Goal: Task Accomplishment & Management: Manage account settings

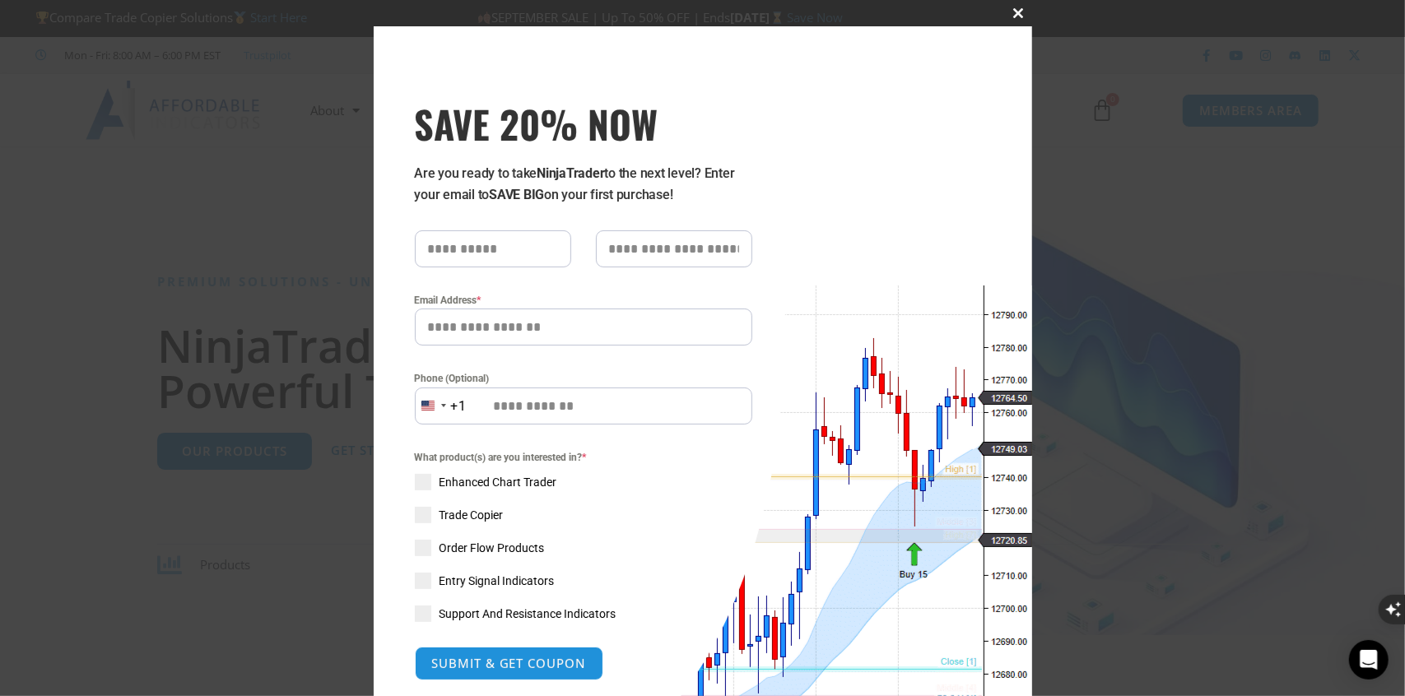
click at [1010, 11] on span "SAVE 20% NOW popup" at bounding box center [1019, 13] width 26 height 10
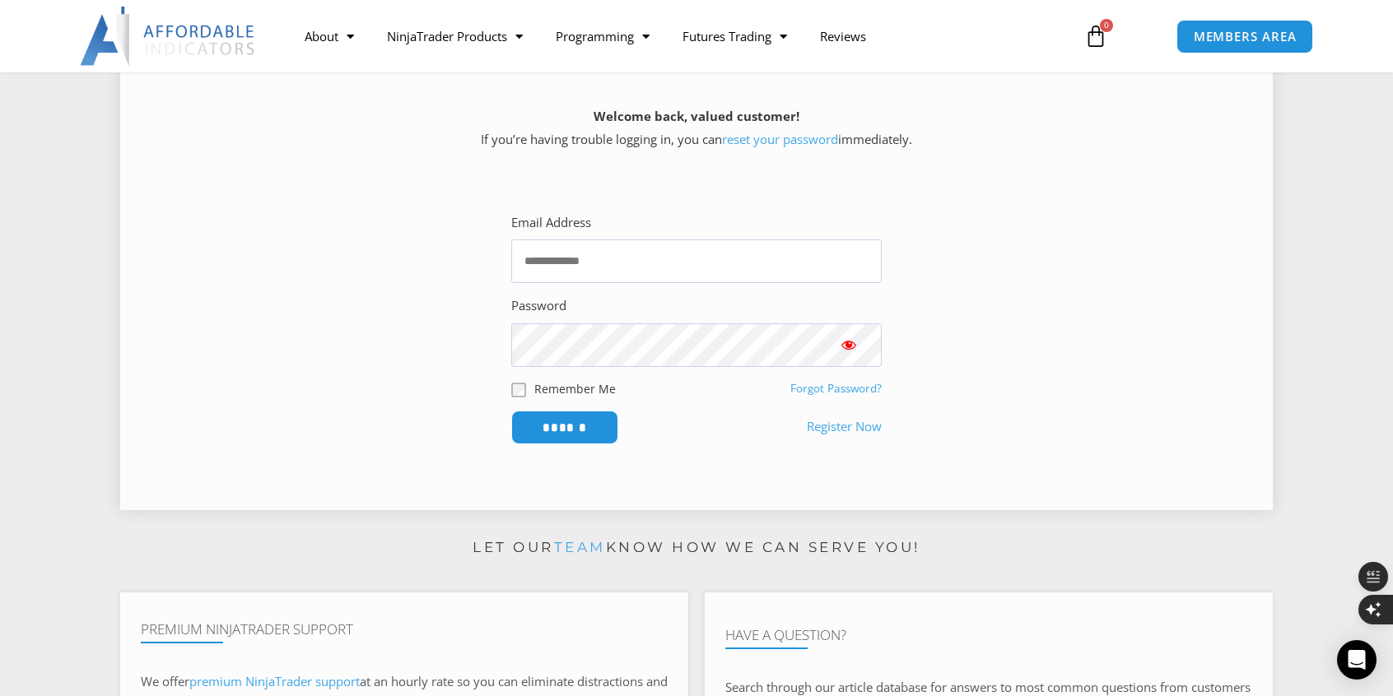
scroll to position [247, 0]
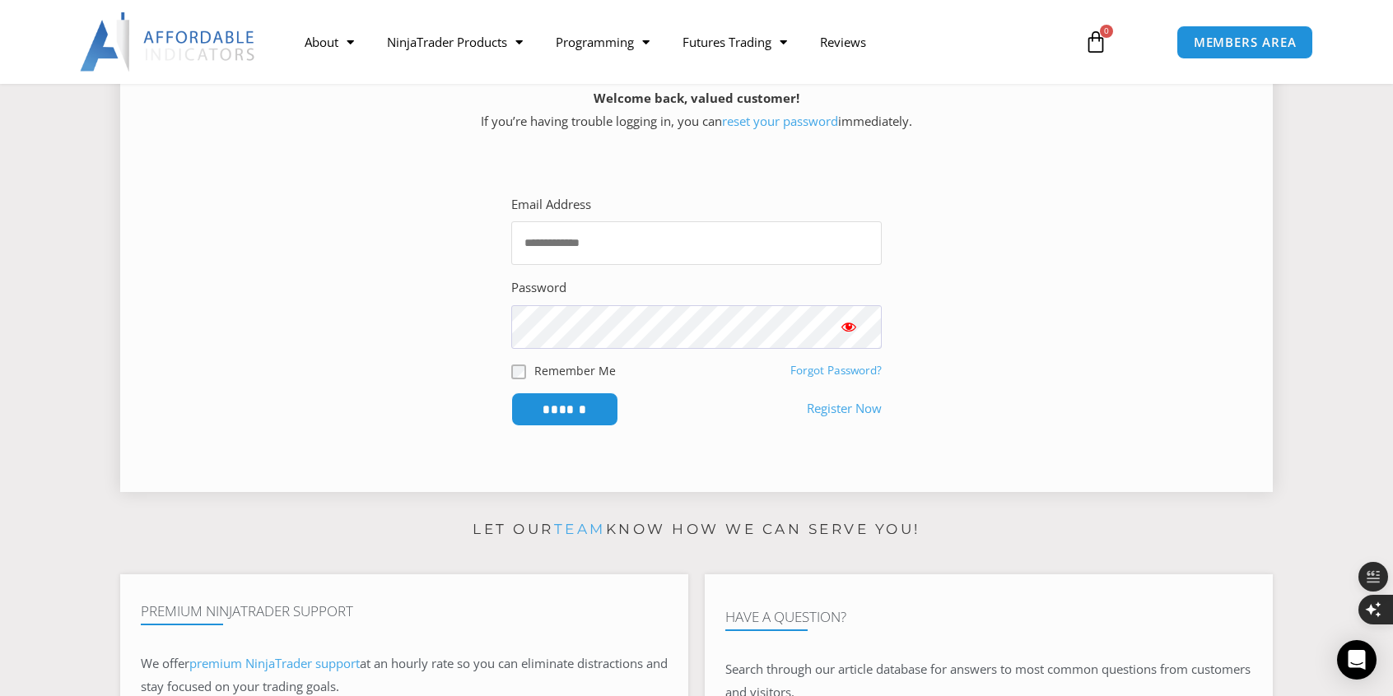
drag, startPoint x: 581, startPoint y: 253, endPoint x: 589, endPoint y: 235, distance: 19.9
click at [589, 235] on input "Email Address" at bounding box center [696, 243] width 370 height 44
type input "**********"
click at [511, 305] on protonpass-control-97d7 at bounding box center [511, 305] width 0 height 0
click at [841, 366] on link "Forgot Password?" at bounding box center [835, 370] width 91 height 15
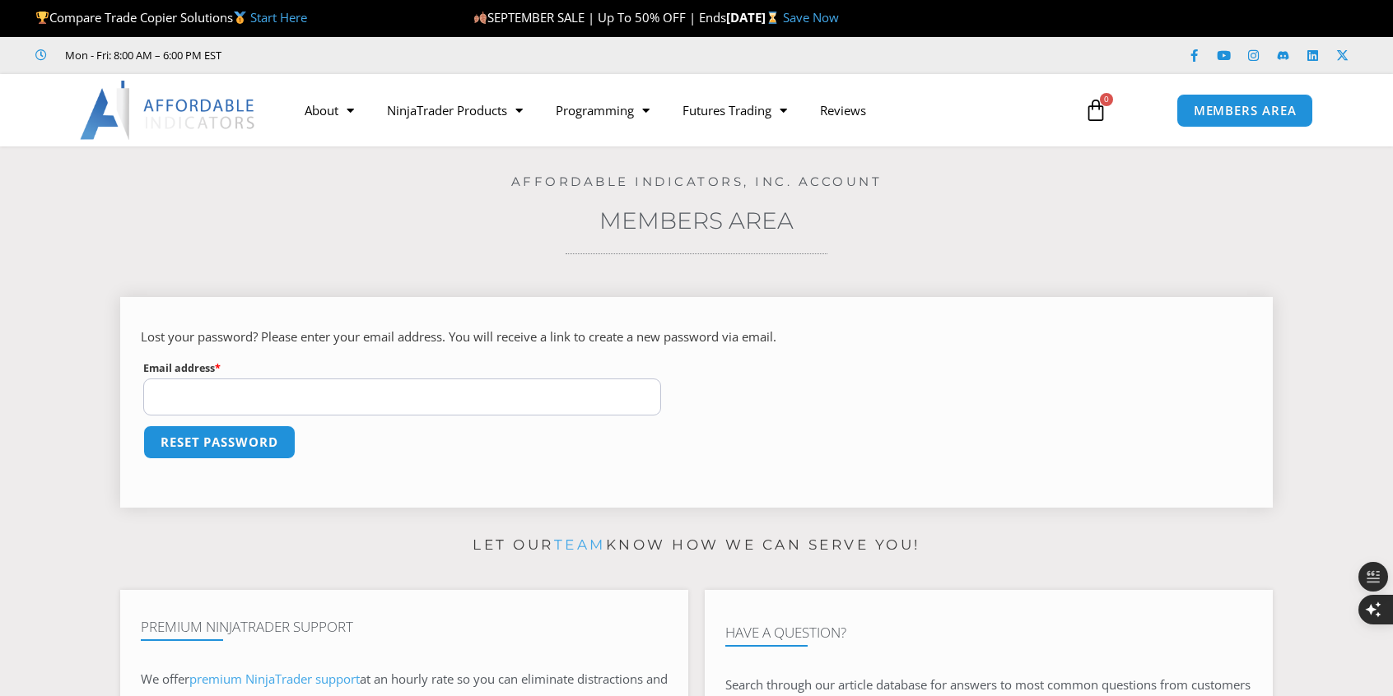
click at [212, 398] on input "Email address * Required" at bounding box center [402, 397] width 518 height 37
type input "**********"
click at [226, 443] on button "Reset password" at bounding box center [219, 442] width 160 height 35
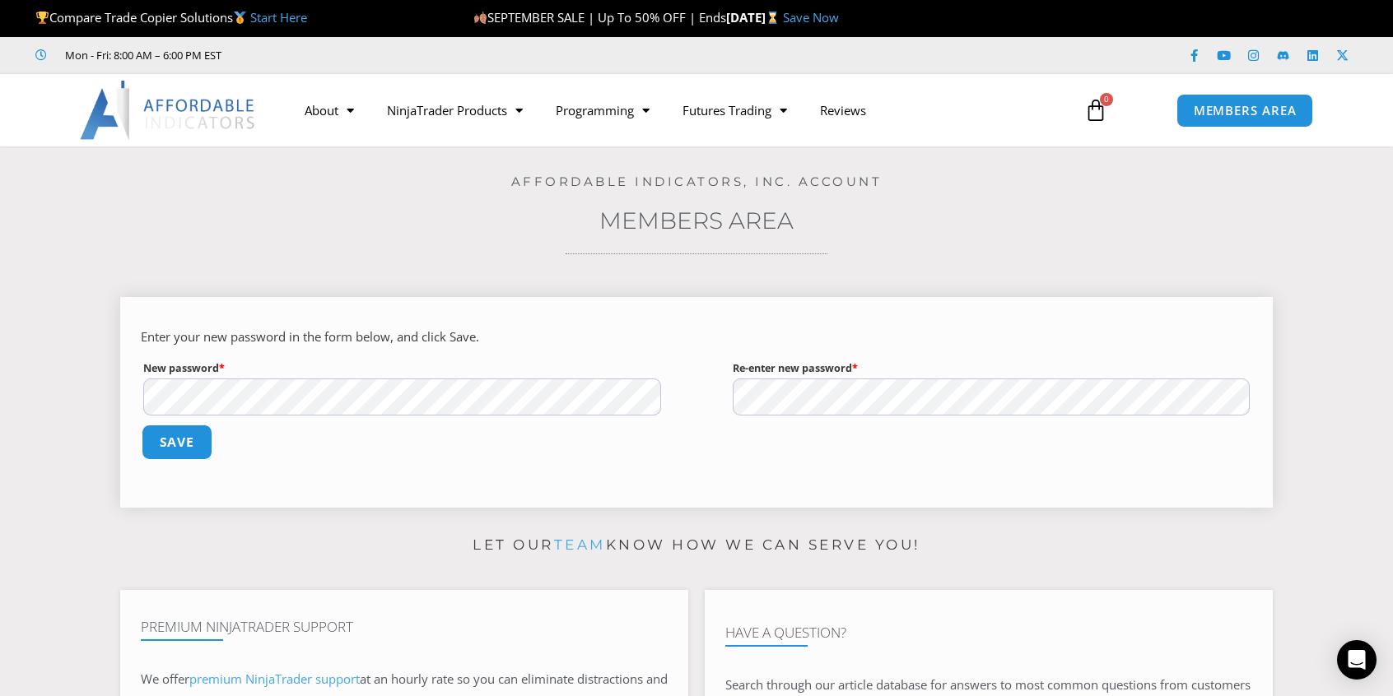
click at [172, 440] on button "Save" at bounding box center [177, 442] width 71 height 35
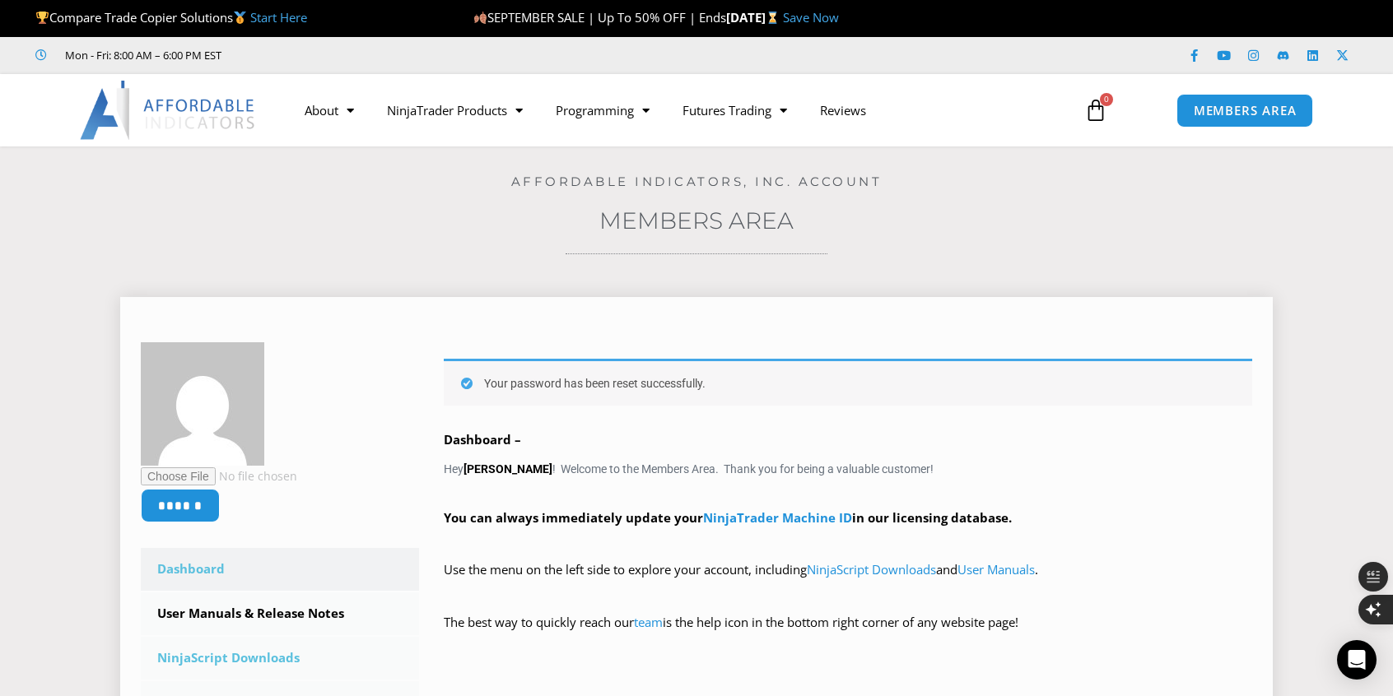
click at [249, 655] on link "NinjaScript Downloads" at bounding box center [280, 658] width 278 height 43
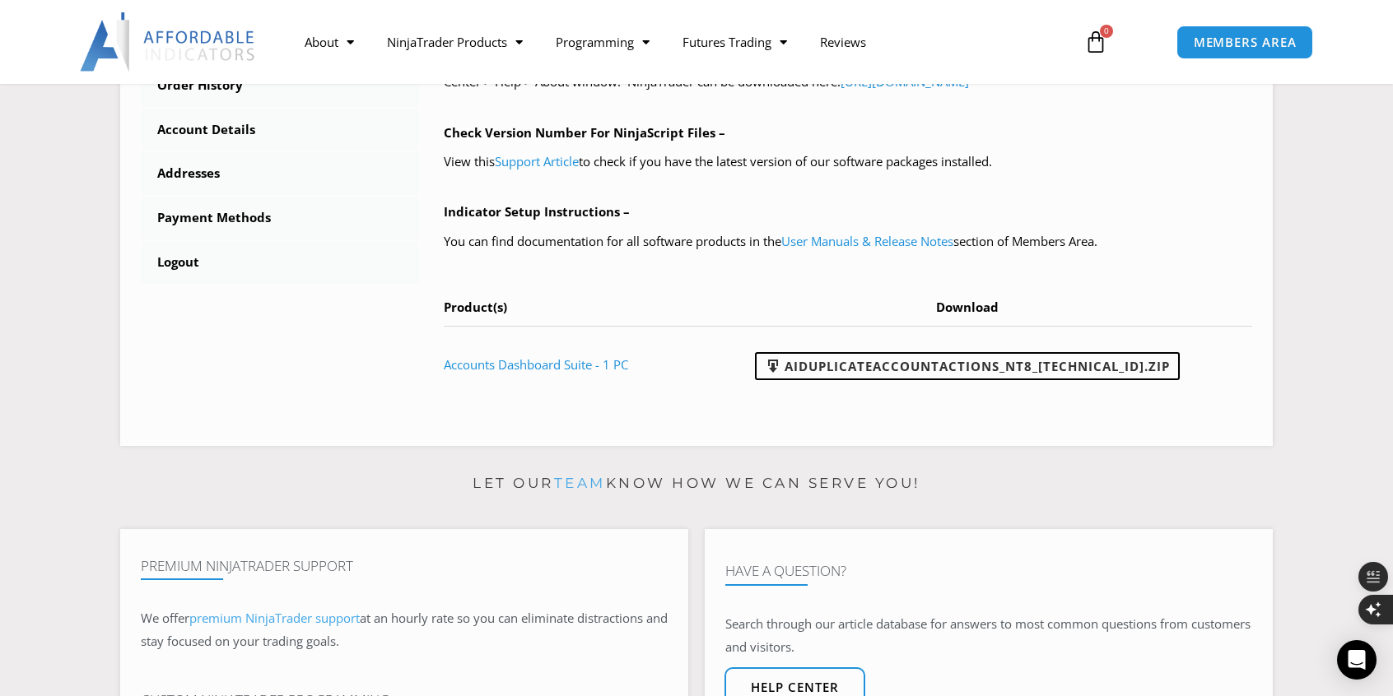
drag, startPoint x: 1398, startPoint y: 203, endPoint x: 1398, endPoint y: 391, distance: 188.5
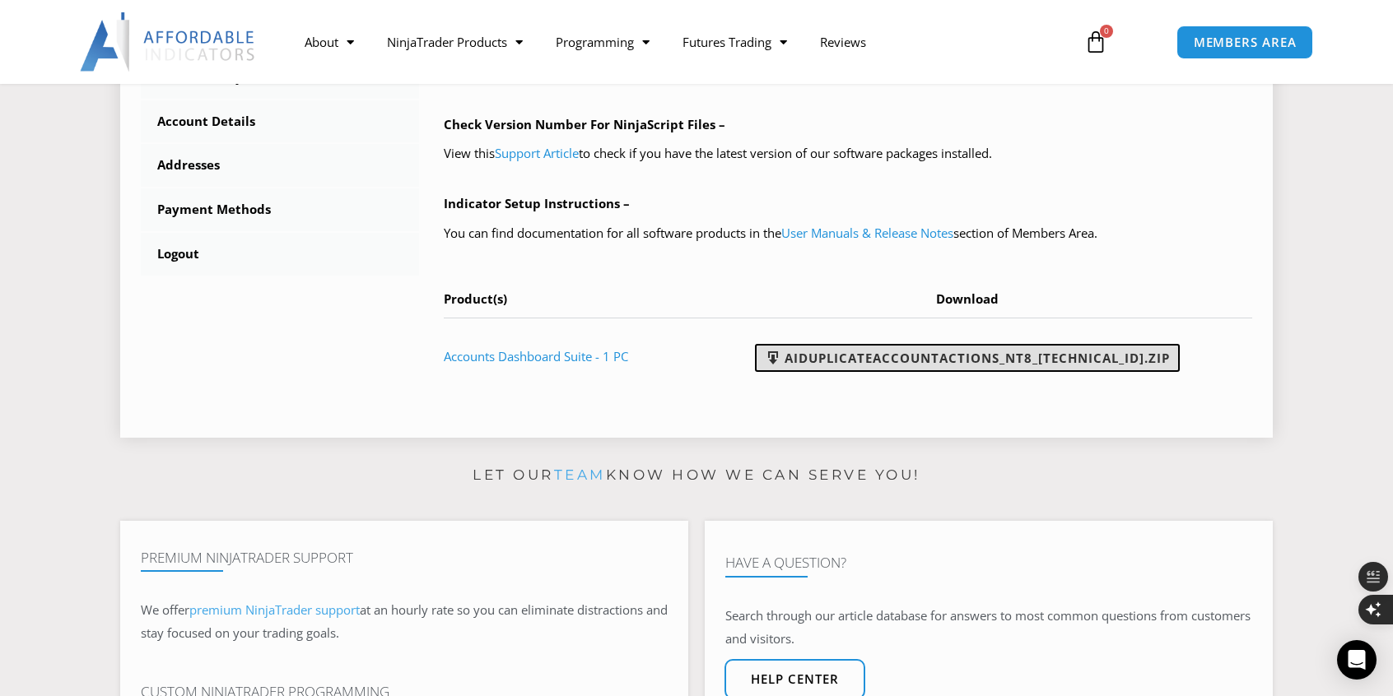
click at [1053, 353] on link "AIDuplicateAccountActions_NT8_25.9.18.2.zip" at bounding box center [967, 358] width 425 height 28
